Goal: Information Seeking & Learning: Learn about a topic

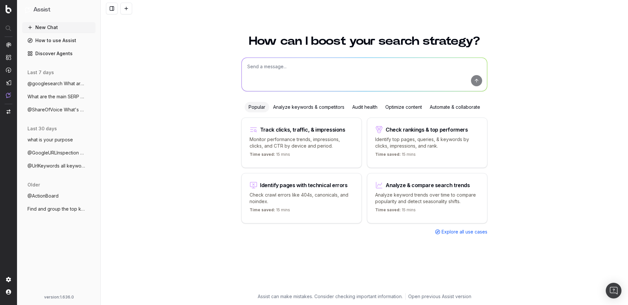
click at [56, 97] on span "What are the main SERP features for 'how" at bounding box center [56, 96] width 58 height 7
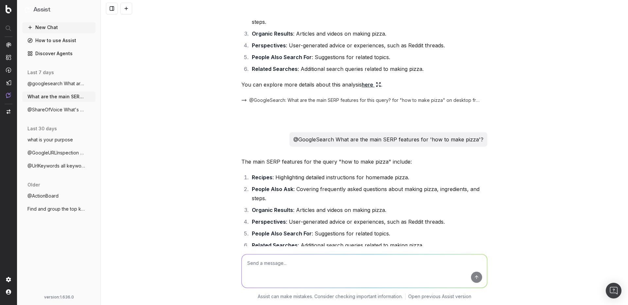
scroll to position [109, 0]
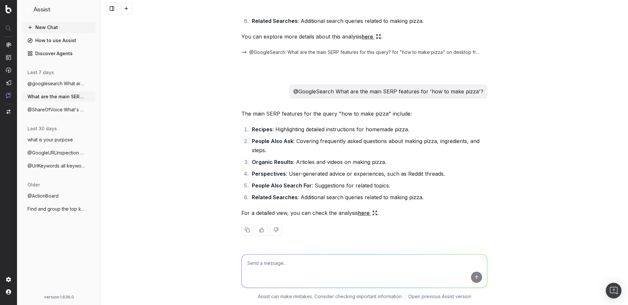
click at [62, 109] on span "@ShareOfVoice What's our share of voice" at bounding box center [56, 110] width 58 height 7
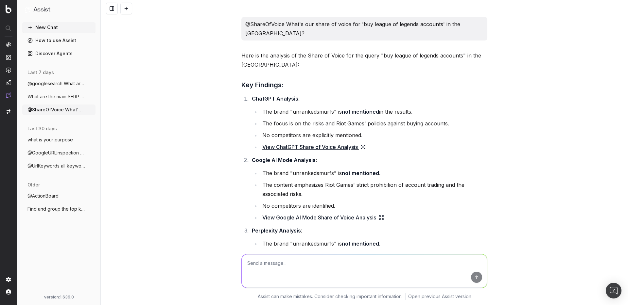
scroll to position [161, 0]
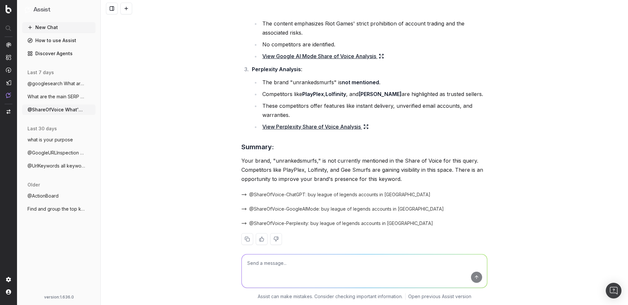
click at [42, 142] on span "what is your purpose" at bounding box center [49, 140] width 45 height 7
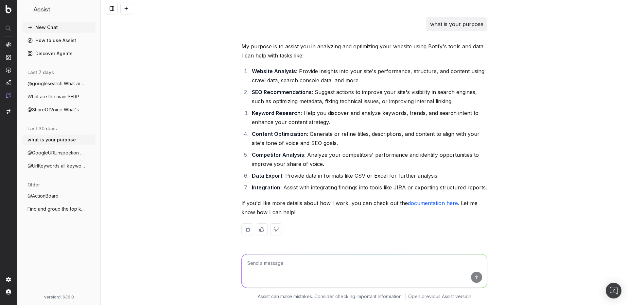
click at [52, 152] on span "@GoogleURLInspection [URL]" at bounding box center [56, 153] width 58 height 7
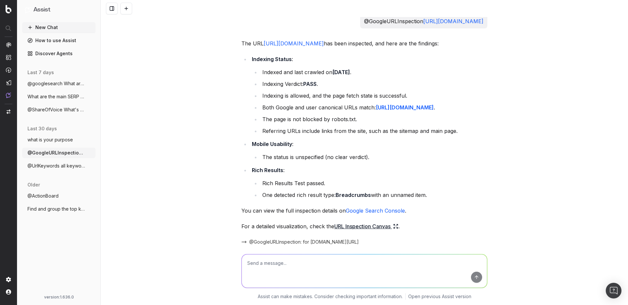
scroll to position [2, 0]
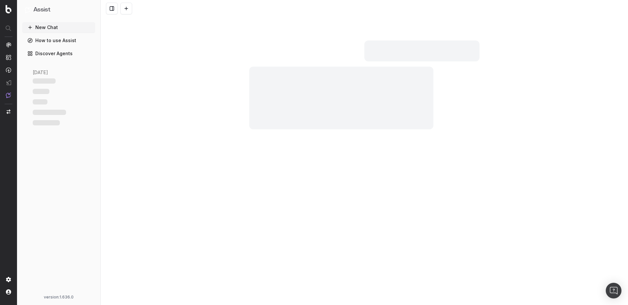
scroll to position [31, 0]
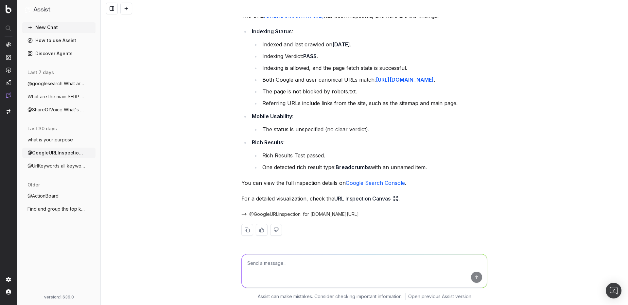
click at [51, 86] on span "@googlesearch What are the main SERP fea" at bounding box center [56, 83] width 58 height 7
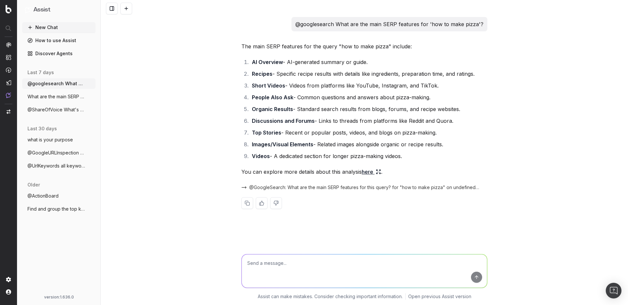
click at [50, 210] on span "Find and group the top keywords for lol" at bounding box center [56, 209] width 58 height 7
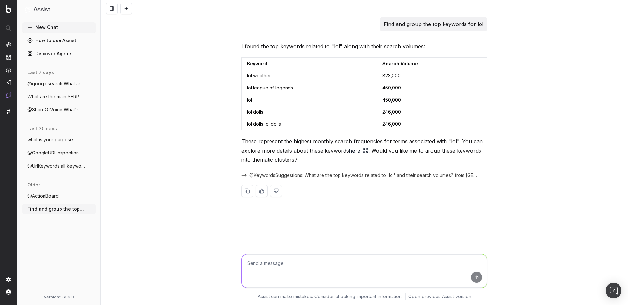
click at [54, 166] on span "@UrlKeywords all keywords for this URL" at bounding box center [56, 166] width 58 height 7
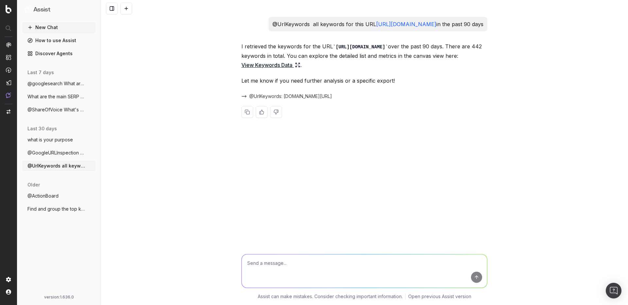
click at [57, 154] on span "@GoogleURLInspection [URL]" at bounding box center [56, 153] width 58 height 7
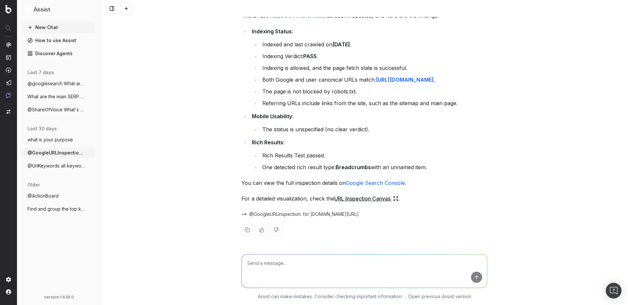
click at [56, 141] on span "what is your purpose" at bounding box center [49, 140] width 45 height 7
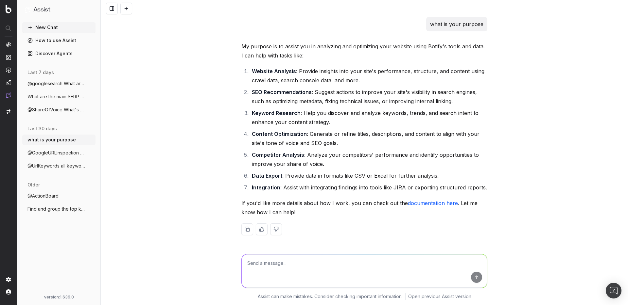
click at [43, 109] on span "@ShareOfVoice What's our share of voice" at bounding box center [56, 110] width 58 height 7
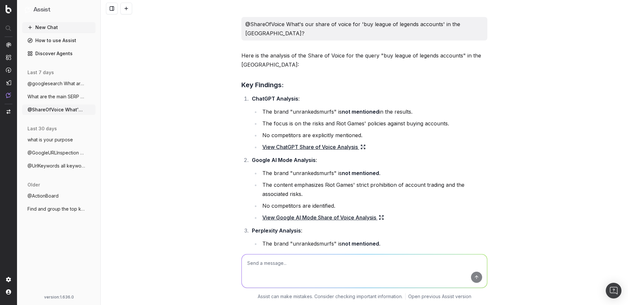
click at [47, 95] on span "What are the main SERP features for 'how" at bounding box center [56, 96] width 58 height 7
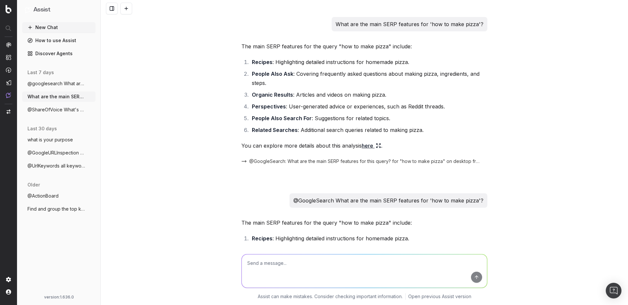
click at [60, 82] on span "@googlesearch What are the main SERP fea" at bounding box center [56, 83] width 58 height 7
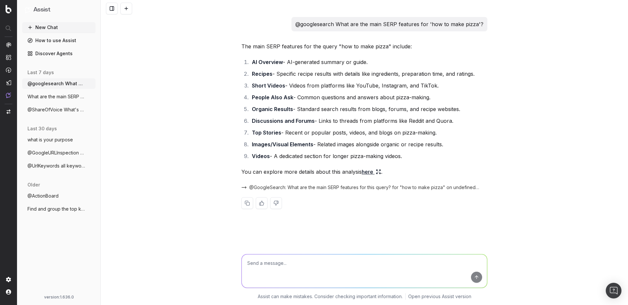
click at [39, 40] on link "How to use Assist" at bounding box center [58, 40] width 73 height 10
click at [48, 25] on button "New Chat" at bounding box center [58, 27] width 73 height 10
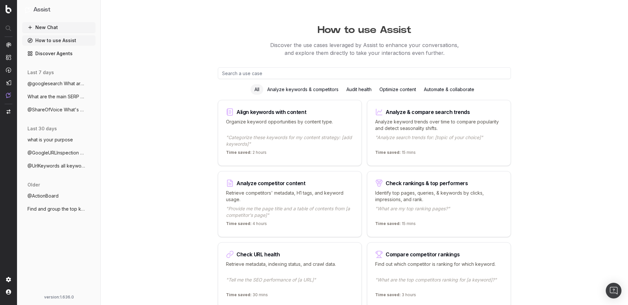
click at [265, 72] on input "text" at bounding box center [364, 73] width 293 height 12
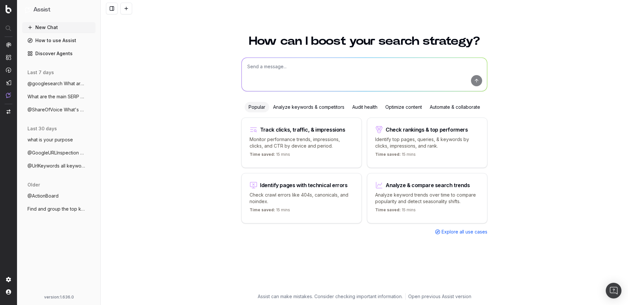
click at [265, 72] on textarea at bounding box center [364, 74] width 245 height 33
type textarea "w"
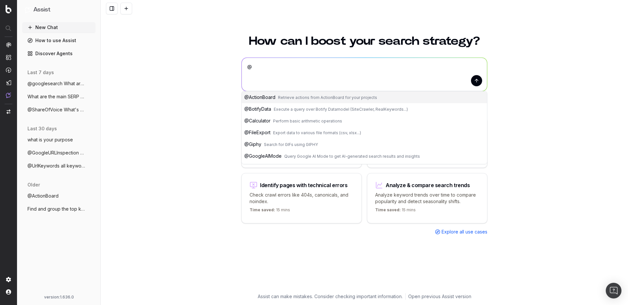
paste textarea "GoogleSearch"
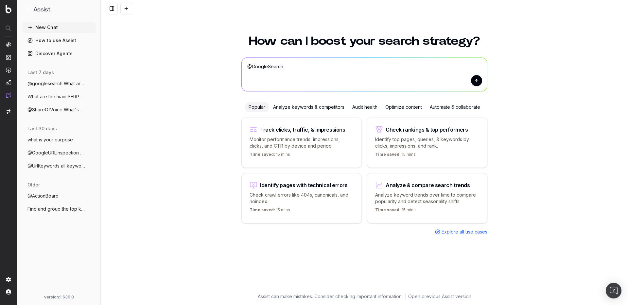
paste textarea "What are the main SERP features for 'how to make pizza'?"
type textarea "@GoogleSearch What are the main SERP features for 'how to make pizza'?"
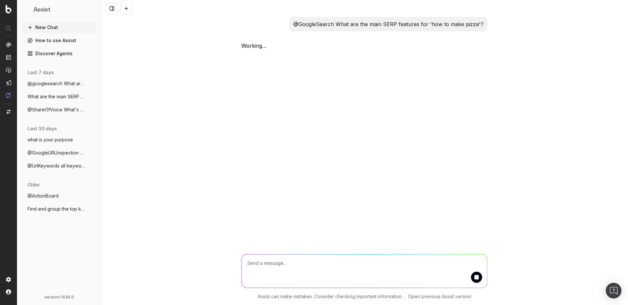
click at [0, 0] on span "working …" at bounding box center [0, 0] width 0 height 0
click at [268, 49] on div "working …" at bounding box center [364, 46] width 246 height 9
drag, startPoint x: 268, startPoint y: 49, endPoint x: 231, endPoint y: 46, distance: 36.7
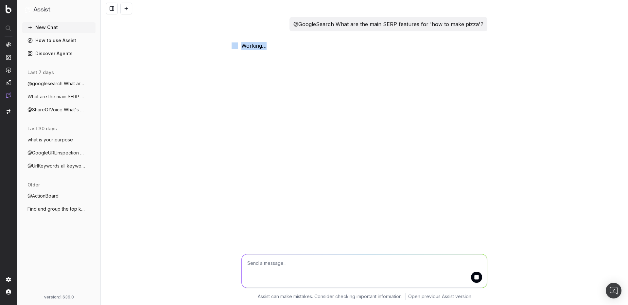
click at [241, 46] on div "working …" at bounding box center [364, 46] width 246 height 9
click at [0, 0] on span "working …" at bounding box center [0, 0] width 0 height 0
drag, startPoint x: 279, startPoint y: 46, endPoint x: 196, endPoint y: 46, distance: 83.3
click at [196, 46] on div "@GoogleSearch What are the main SERP features for 'how to make pizza'? working …" at bounding box center [364, 152] width 527 height 305
click at [269, 44] on div "working …" at bounding box center [364, 46] width 246 height 9
